Goal: Find specific page/section: Find specific page/section

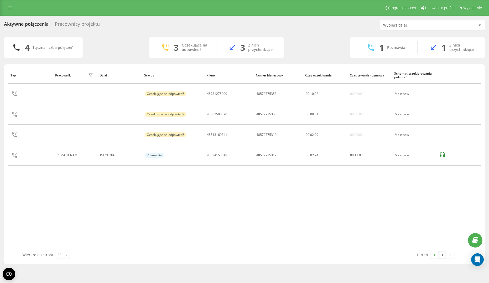
click at [67, 24] on div "Pracownicy projektu" at bounding box center [77, 25] width 45 height 8
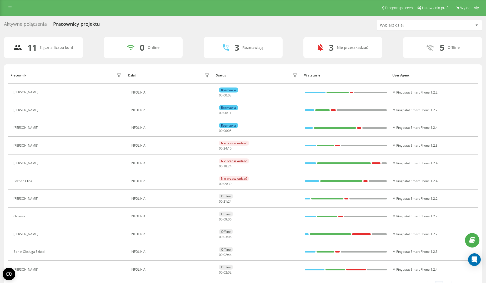
click at [28, 25] on div "Aktywne połączenia" at bounding box center [25, 25] width 43 height 8
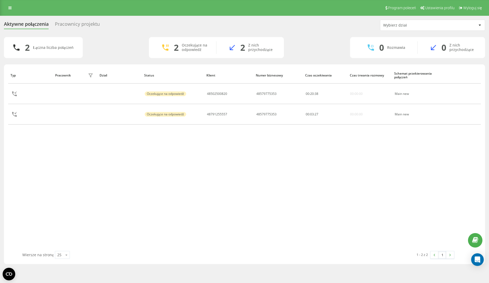
click at [87, 26] on div "Pracownicy projektu" at bounding box center [77, 25] width 45 height 8
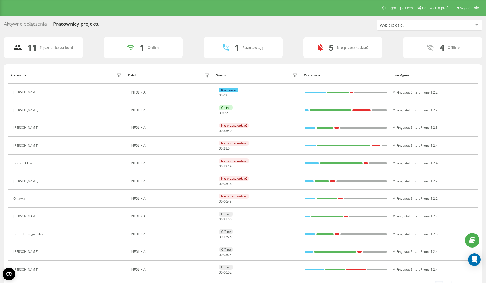
click at [25, 25] on div "Aktywne połączenia" at bounding box center [25, 25] width 43 height 8
